Goal: Task Accomplishment & Management: Use online tool/utility

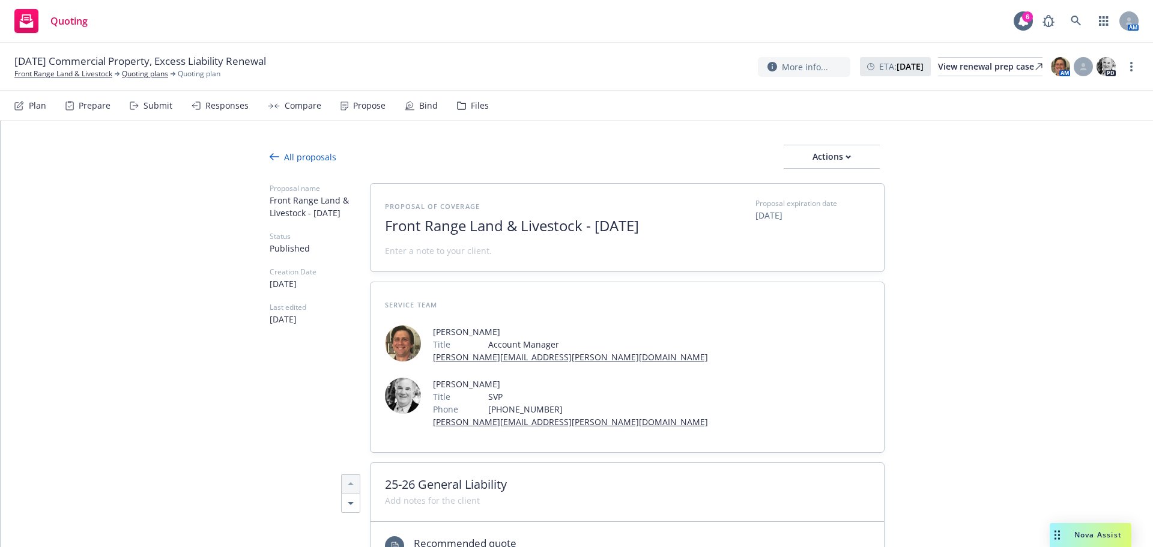
click at [1070, 19] on link at bounding box center [1077, 21] width 24 height 24
type textarea "x"
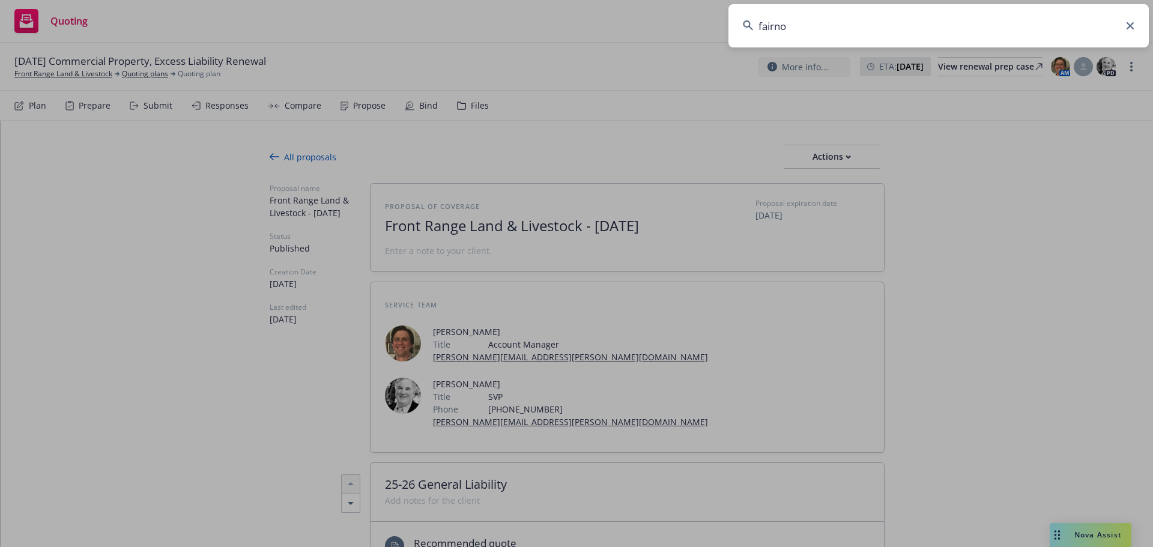
type input "fairnow"
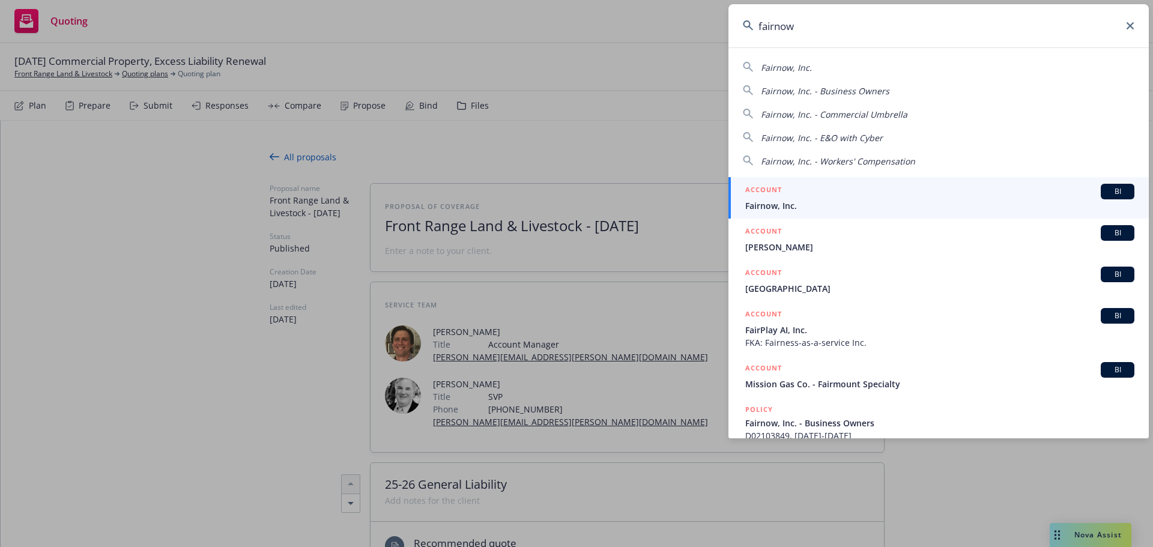
click at [804, 198] on div "ACCOUNT BI" at bounding box center [940, 192] width 389 height 16
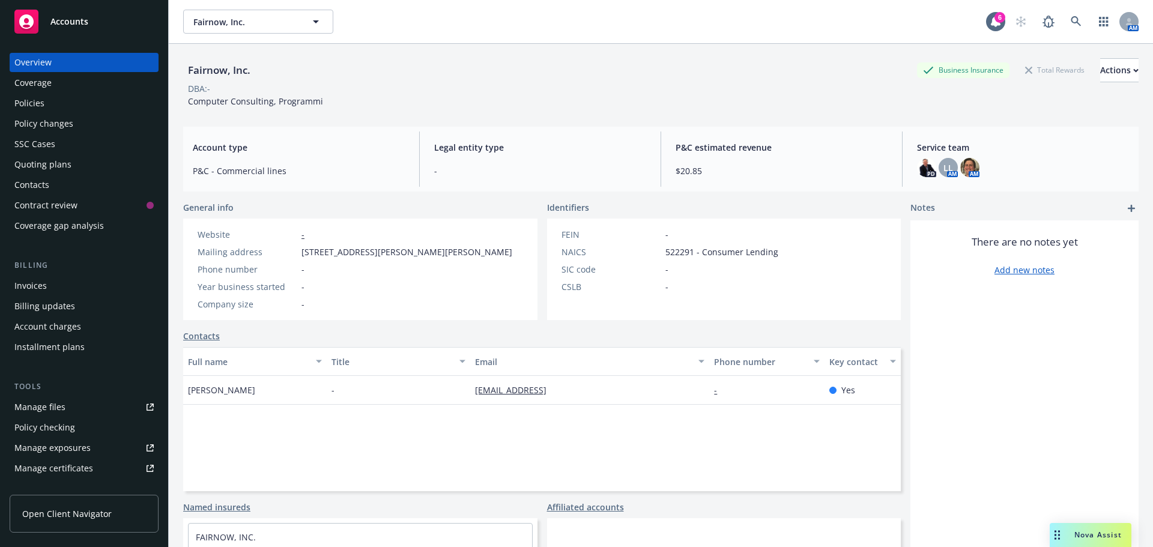
drag, startPoint x: 1088, startPoint y: 528, endPoint x: 1108, endPoint y: 525, distance: 20.1
click at [1089, 528] on div "Nova Assist" at bounding box center [1091, 535] width 82 height 24
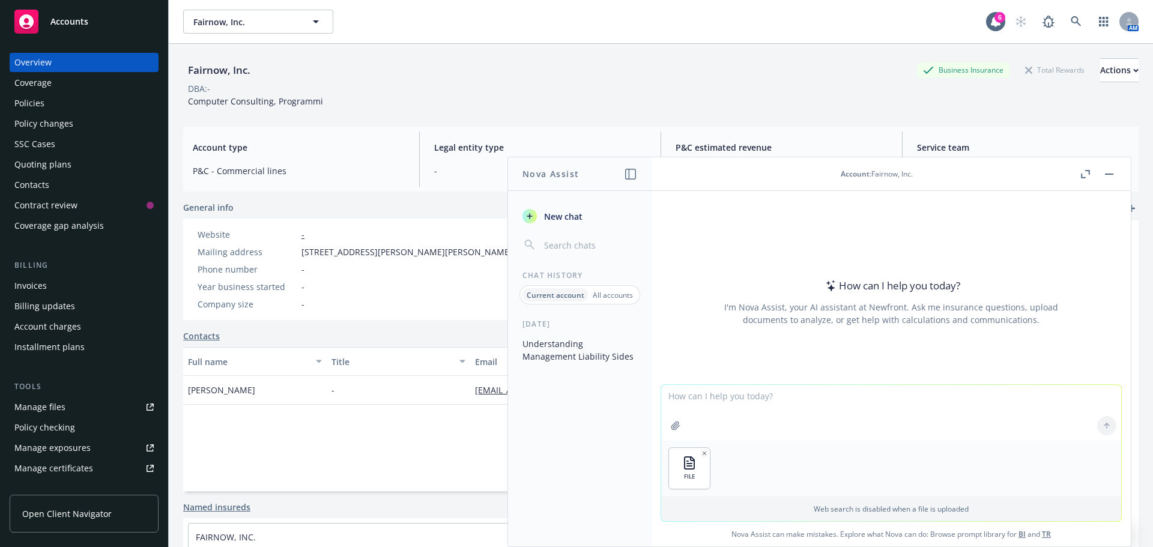
click at [714, 393] on textarea at bounding box center [891, 412] width 460 height 55
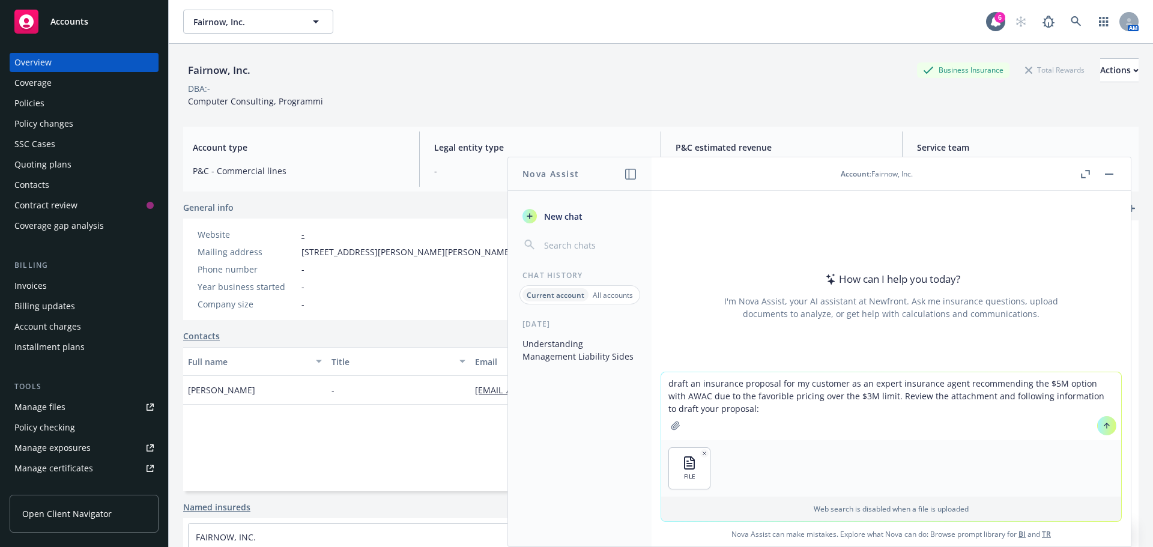
click at [792, 412] on textarea "draft an insurance proposal for my customer as an expert insurance agent recomm…" at bounding box center [891, 406] width 460 height 68
paste textarea "Lo ipsu d sit ametco ad eli sedd. Eiusmod te inc ut laboreetd magnaa enim admin…"
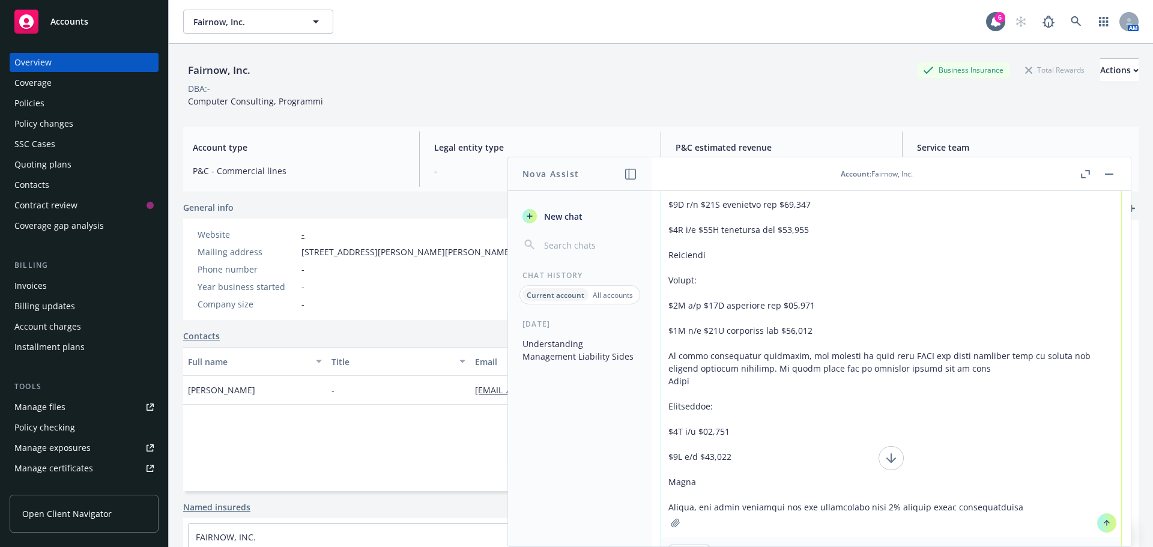
scroll to position [162, 0]
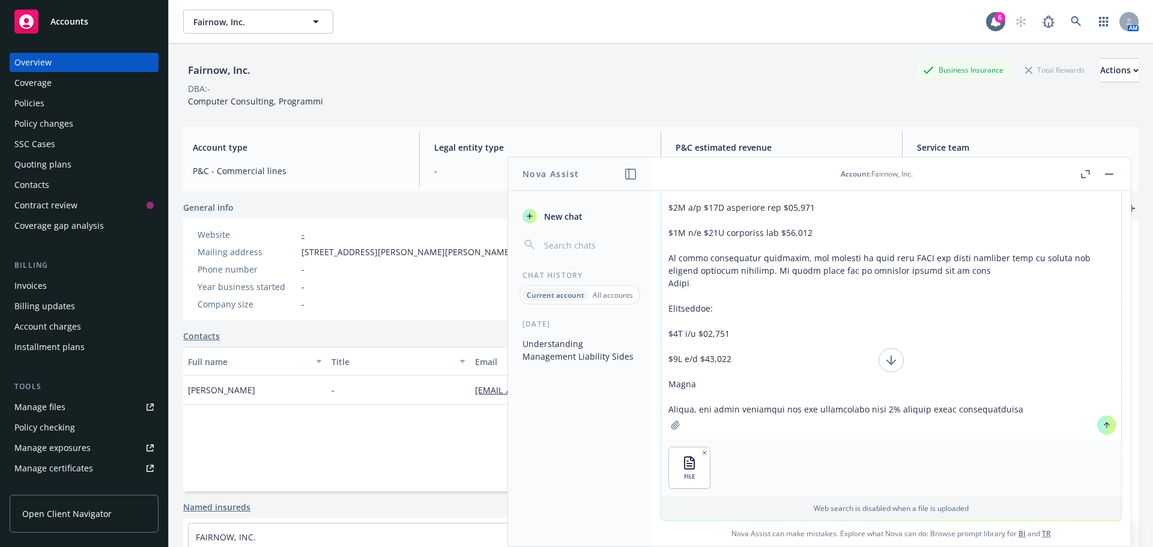
click at [1047, 417] on textarea at bounding box center [891, 234] width 460 height 410
drag, startPoint x: 1033, startPoint y: 406, endPoint x: 1024, endPoint y: 406, distance: 9.0
click at [1024, 406] on textarea at bounding box center [891, 234] width 460 height 410
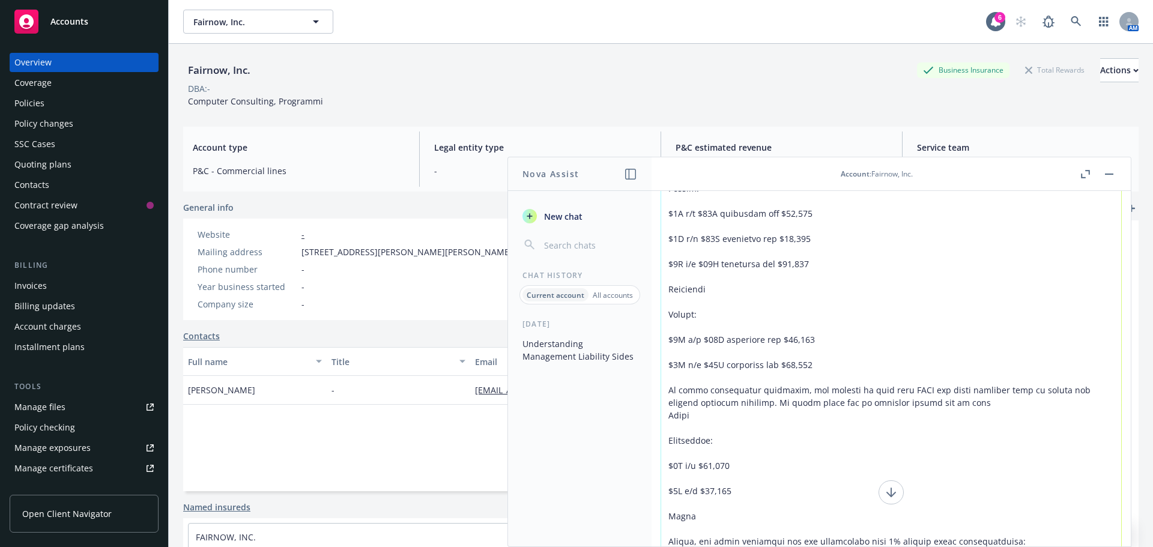
paste textarea "In this situation ERS would show both $3M and $5M limit with commentary that we…"
type textarea "lorem ip dolorsita consecte adi el seddoeiu te in utlabo etdolorem aliqu enimad…"
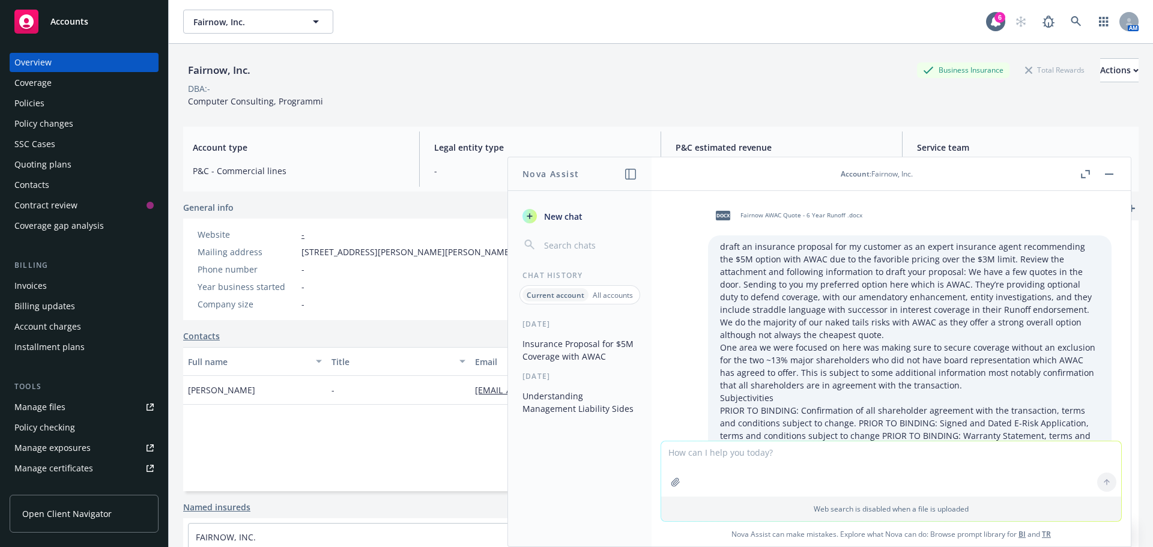
scroll to position [428, 0]
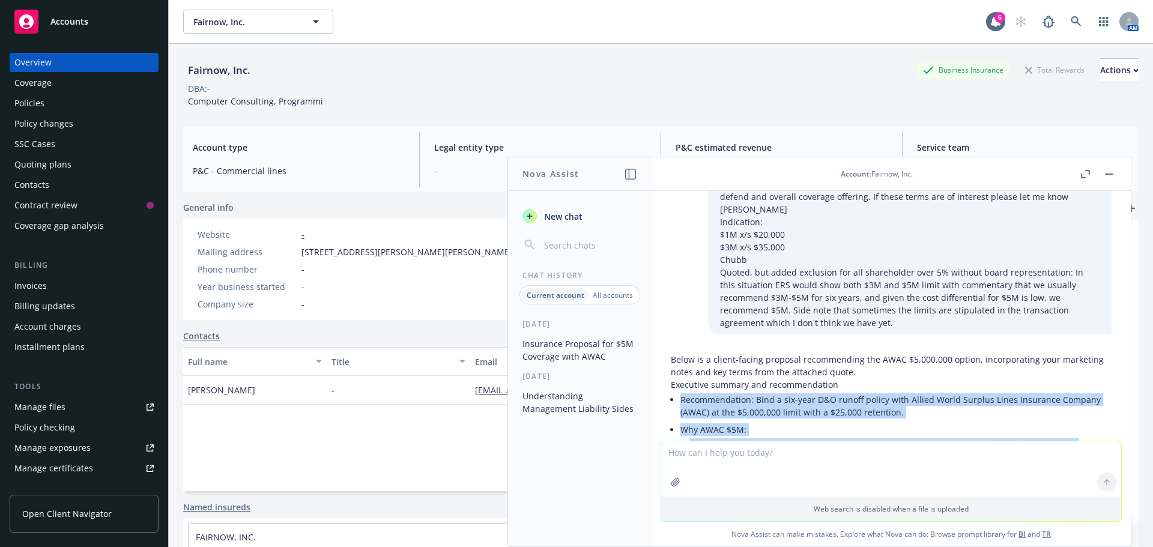
drag, startPoint x: 900, startPoint y: 400, endPoint x: 672, endPoint y: 393, distance: 228.4
copy div "Loremipsumdolo: Sita c adi-elit S&D eiusmo tempor inci Utlabo Etdol Magnaal Eni…"
drag, startPoint x: 49, startPoint y: 149, endPoint x: 49, endPoint y: 166, distance: 16.8
click at [49, 149] on div "SSC Cases" at bounding box center [34, 144] width 41 height 19
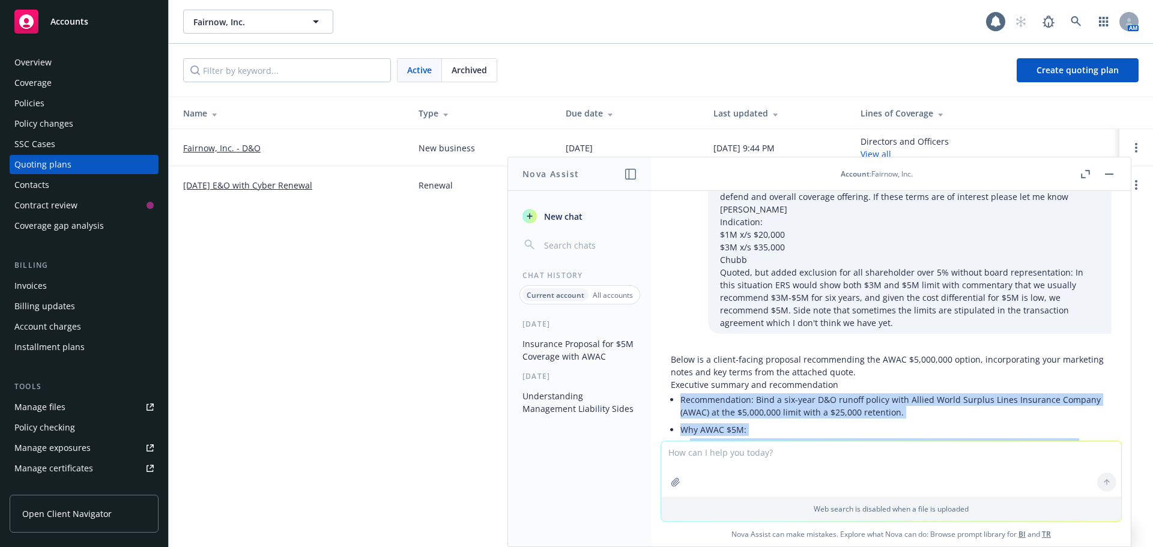
click at [49, 161] on div "Quoting plans" at bounding box center [42, 164] width 57 height 19
click at [1110, 174] on icon "button" at bounding box center [1109, 174] width 8 height 1
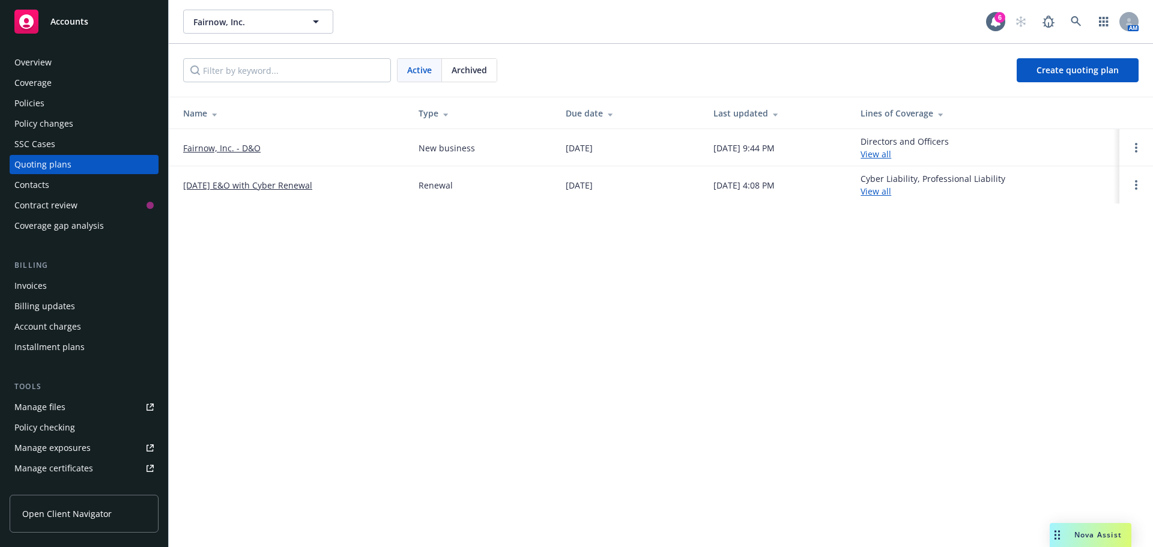
click at [244, 151] on link "Fairnow, Inc. - D&O" at bounding box center [221, 148] width 77 height 13
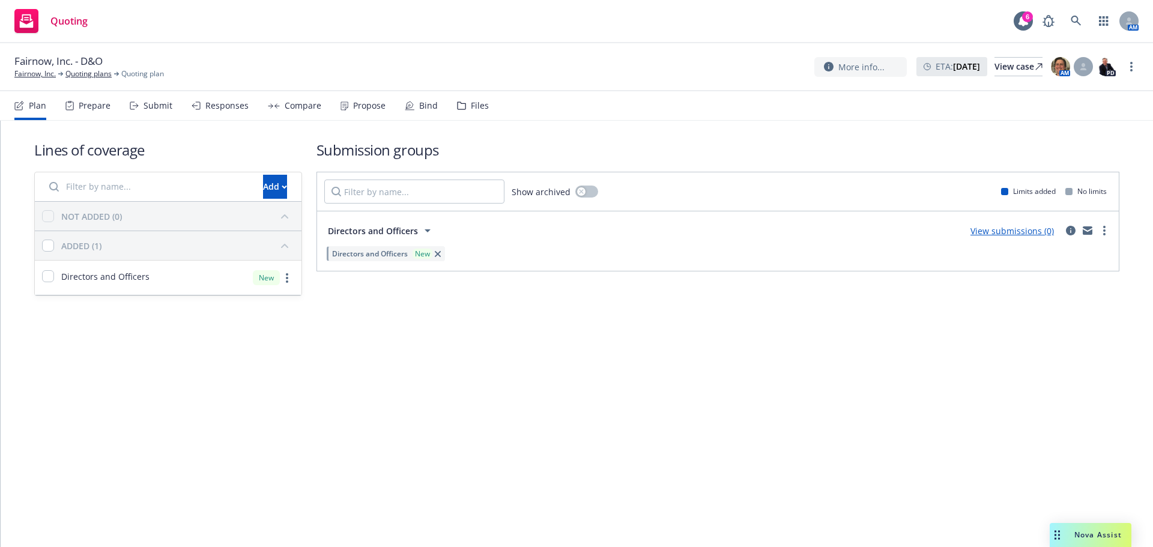
click at [1116, 530] on span "Nova Assist" at bounding box center [1098, 535] width 47 height 10
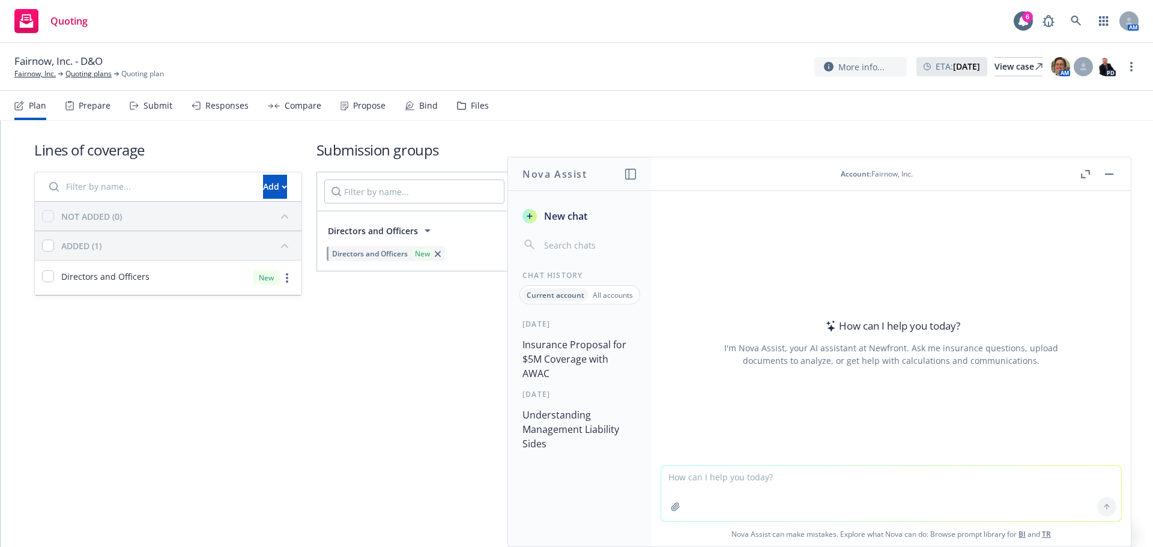
click at [603, 365] on button "Insurance Proposal for $5M Coverage with AWAC" at bounding box center [580, 359] width 124 height 50
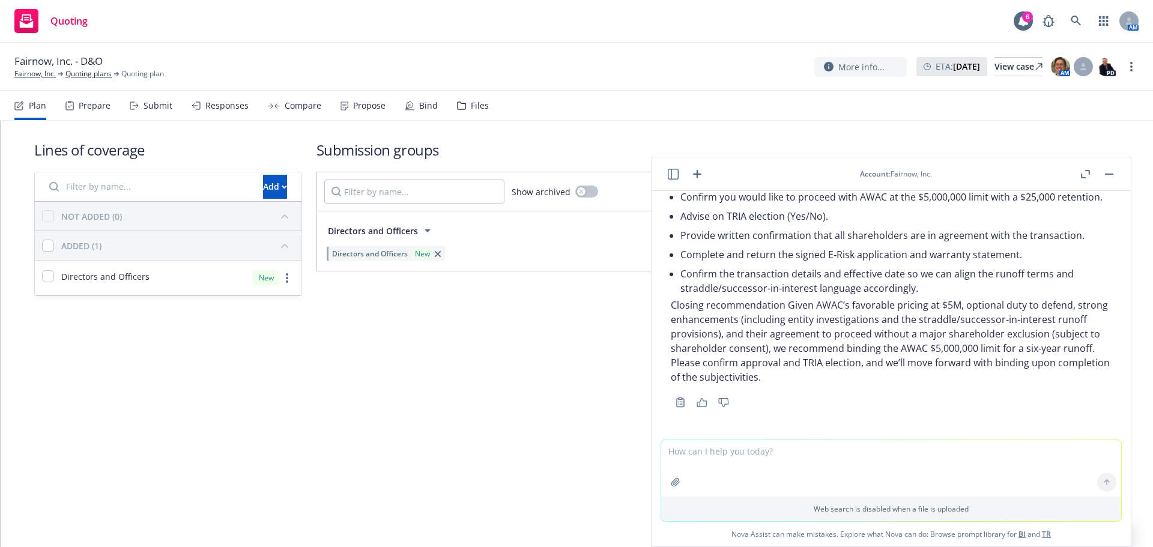
scroll to position [1903, 0]
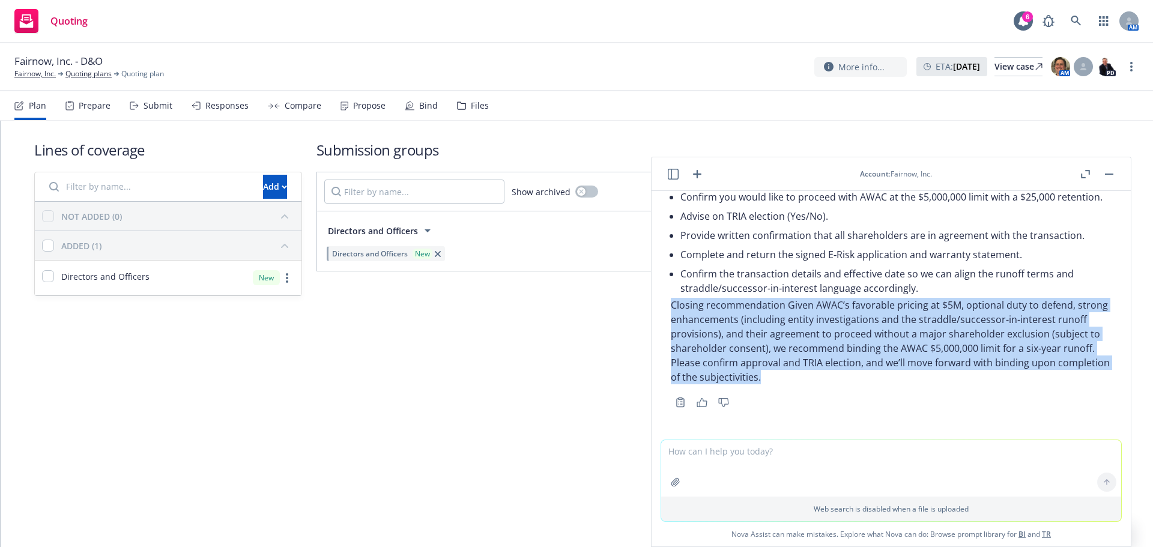
drag, startPoint x: 671, startPoint y: 304, endPoint x: 862, endPoint y: 377, distance: 204.4
click at [862, 377] on p "Closing recommendation Given AWAC’s favorable pricing at $5M, optional duty to …" at bounding box center [891, 341] width 441 height 87
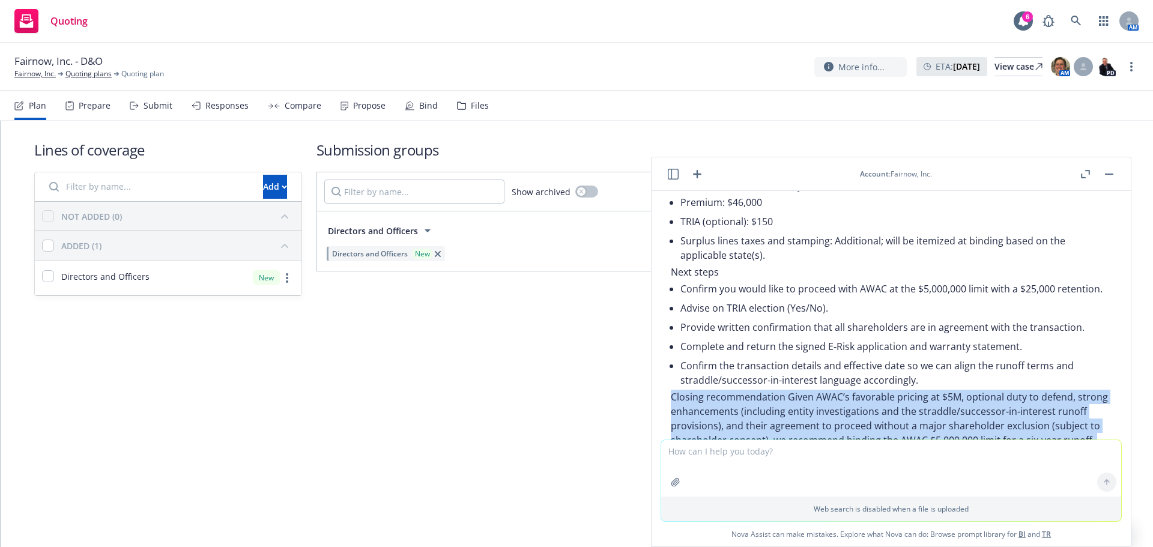
scroll to position [1783, 0]
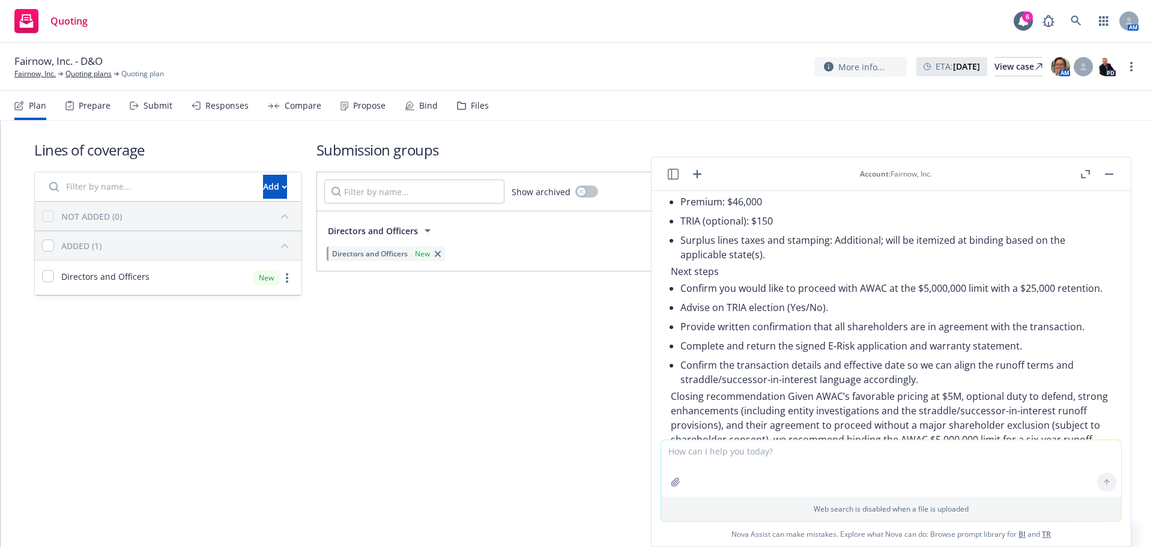
click at [762, 336] on li "Provide written confirmation that all shareholders are in agreement with the tr…" at bounding box center [896, 326] width 431 height 19
drag, startPoint x: 717, startPoint y: 355, endPoint x: 967, endPoint y: 357, distance: 249.3
click at [965, 336] on li "Provide written confirmation that all shareholders are in agreement with the tr…" at bounding box center [896, 326] width 431 height 19
click at [987, 336] on li "Provide written confirmation that all shareholders are in agreement with the tr…" at bounding box center [896, 326] width 431 height 19
drag, startPoint x: 717, startPoint y: 377, endPoint x: 868, endPoint y: 377, distance: 150.2
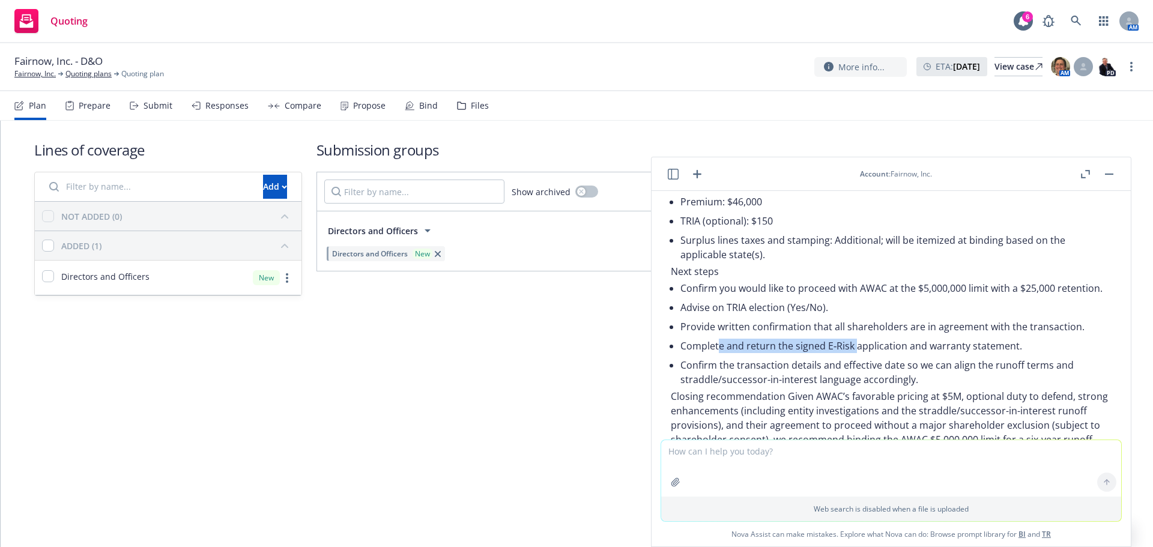
click at [865, 356] on li "Complete and return the signed E‑Risk application and warranty statement." at bounding box center [896, 345] width 431 height 19
click at [894, 389] on li "Confirm the transaction details and effective date so we can align the runoff t…" at bounding box center [896, 373] width 431 height 34
drag, startPoint x: 908, startPoint y: 375, endPoint x: 828, endPoint y: 376, distance: 79.3
click at [828, 356] on li "Complete and return the signed E‑Risk application and warranty statement." at bounding box center [896, 345] width 431 height 19
click at [827, 387] on li "Confirm the transaction details and effective date so we can align the runoff t…" at bounding box center [896, 373] width 431 height 34
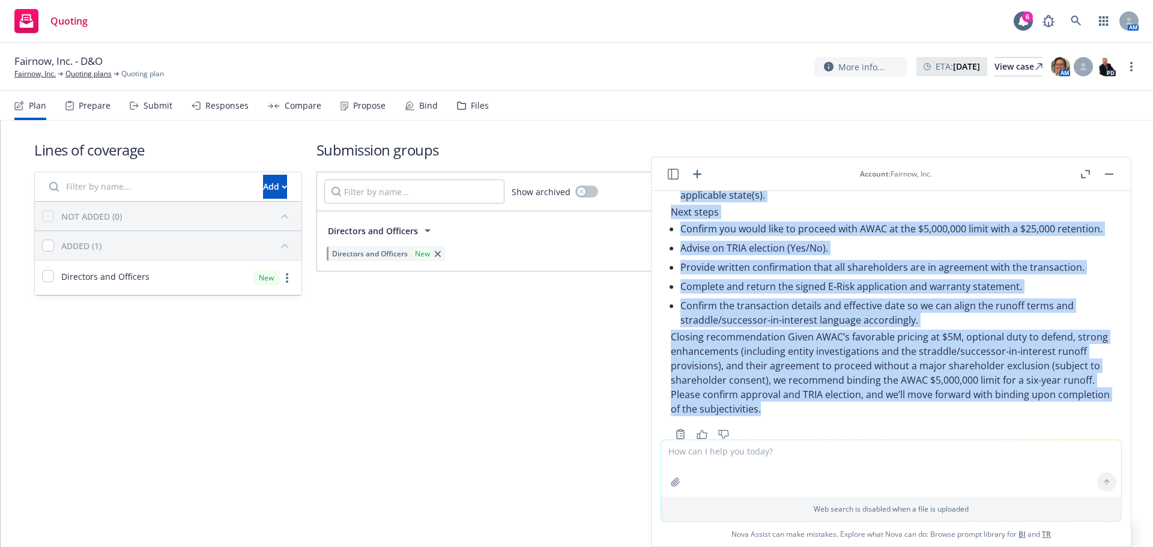
scroll to position [1903, 0]
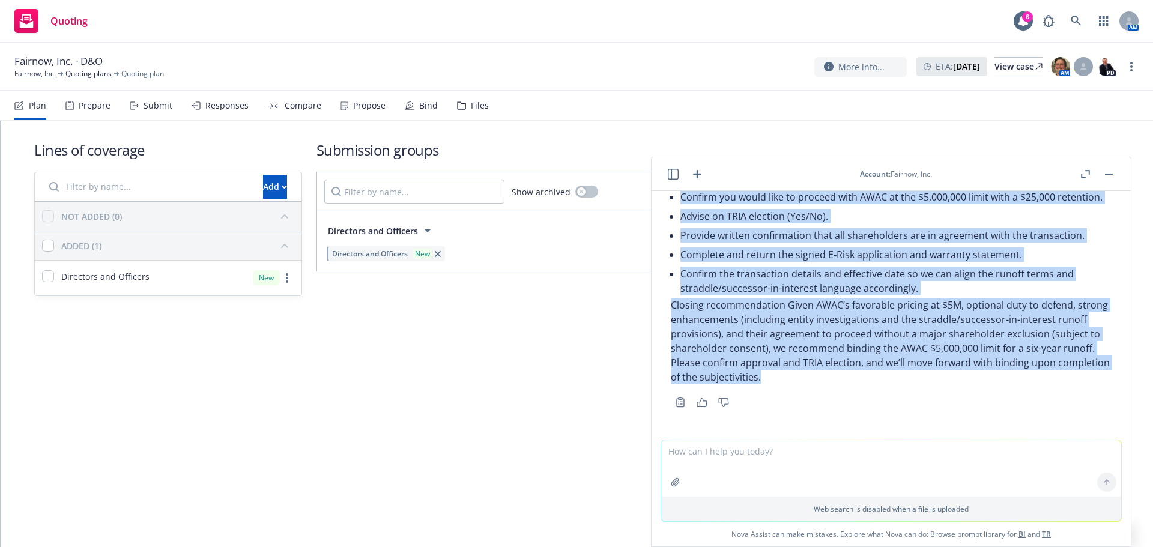
drag, startPoint x: 671, startPoint y: 276, endPoint x: 889, endPoint y: 370, distance: 236.8
copy div "Executive summary and recommendation Recommendation: Bind a six-year D&O runoff…"
click at [1108, 174] on icon "button" at bounding box center [1109, 174] width 8 height 1
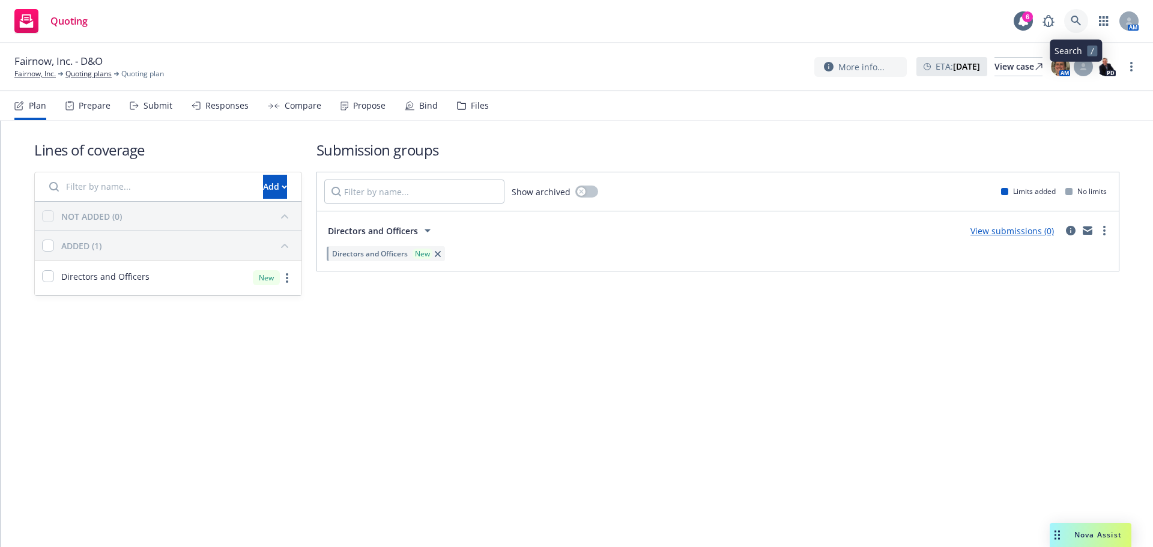
click at [1078, 15] on link at bounding box center [1077, 21] width 24 height 24
